Goal: Task Accomplishment & Management: Manage account settings

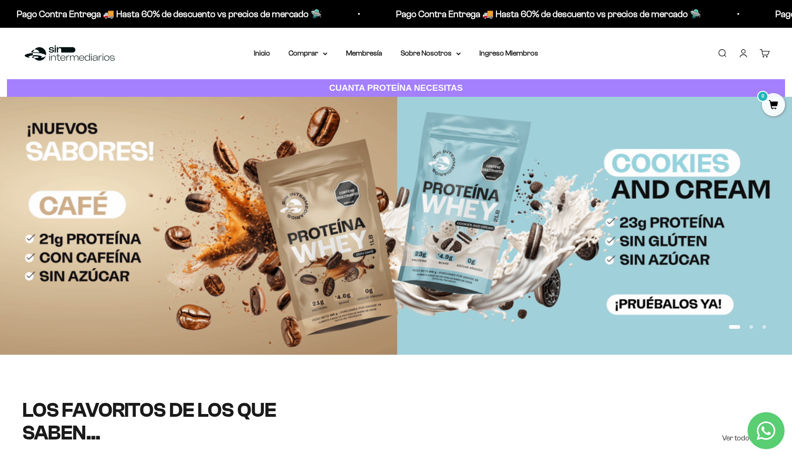
click at [743, 54] on link "Iniciar sesión" at bounding box center [743, 53] width 10 height 10
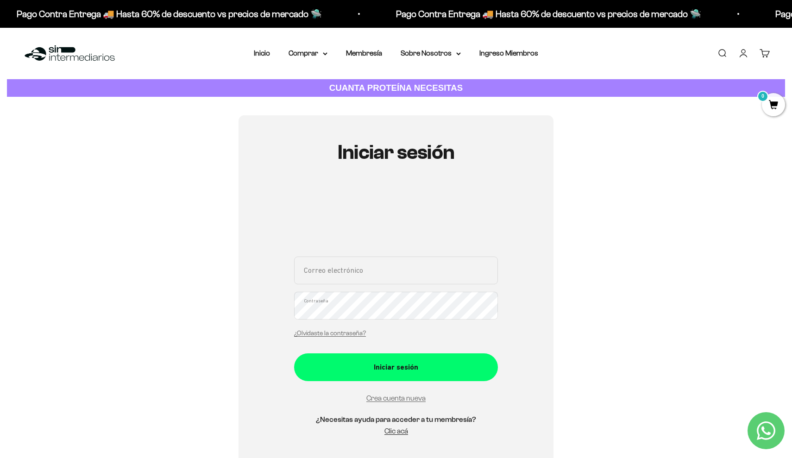
click at [427, 269] on input "Correo electrónico" at bounding box center [396, 270] width 204 height 28
paste input "josediaz555@gmail.com"
type input "josediaz555@gmail.com"
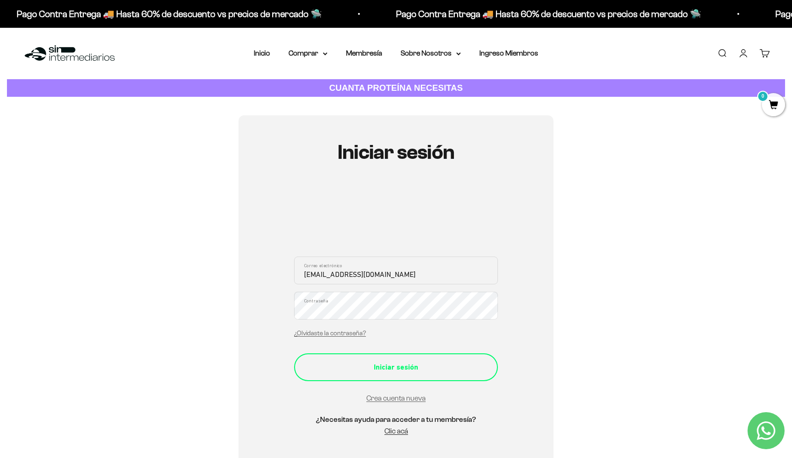
click at [402, 364] on div "Iniciar sesión" at bounding box center [396, 367] width 167 height 12
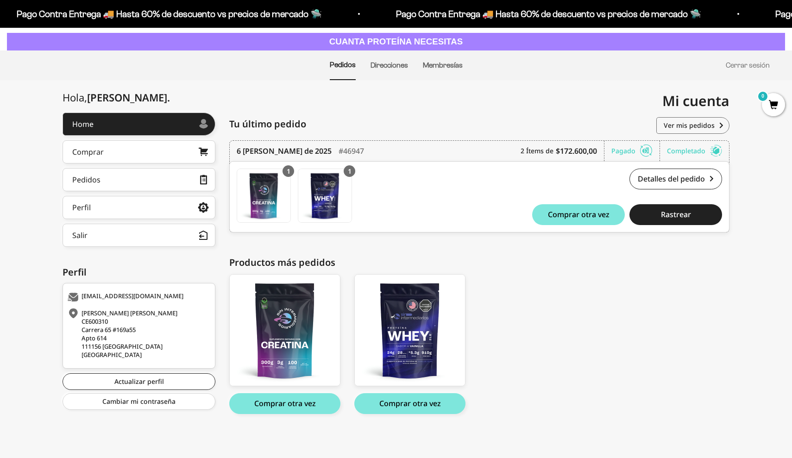
scroll to position [46, 0]
click at [707, 123] on link "Ver mis pedidos" at bounding box center [692, 126] width 73 height 17
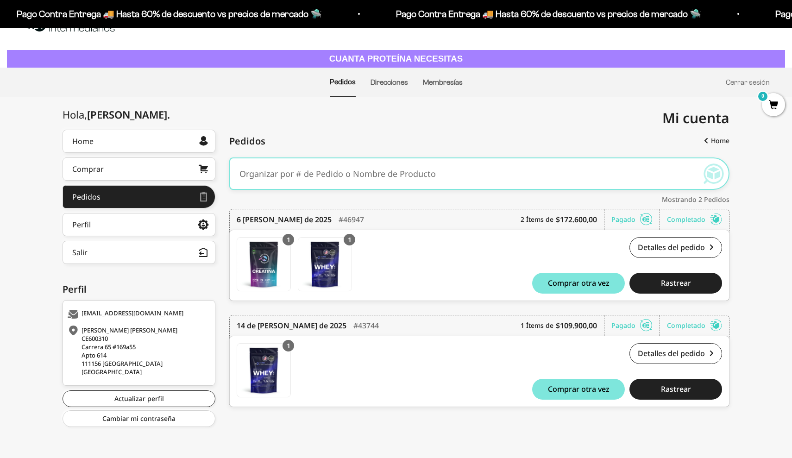
scroll to position [28, 0]
